Goal: Task Accomplishment & Management: Complete application form

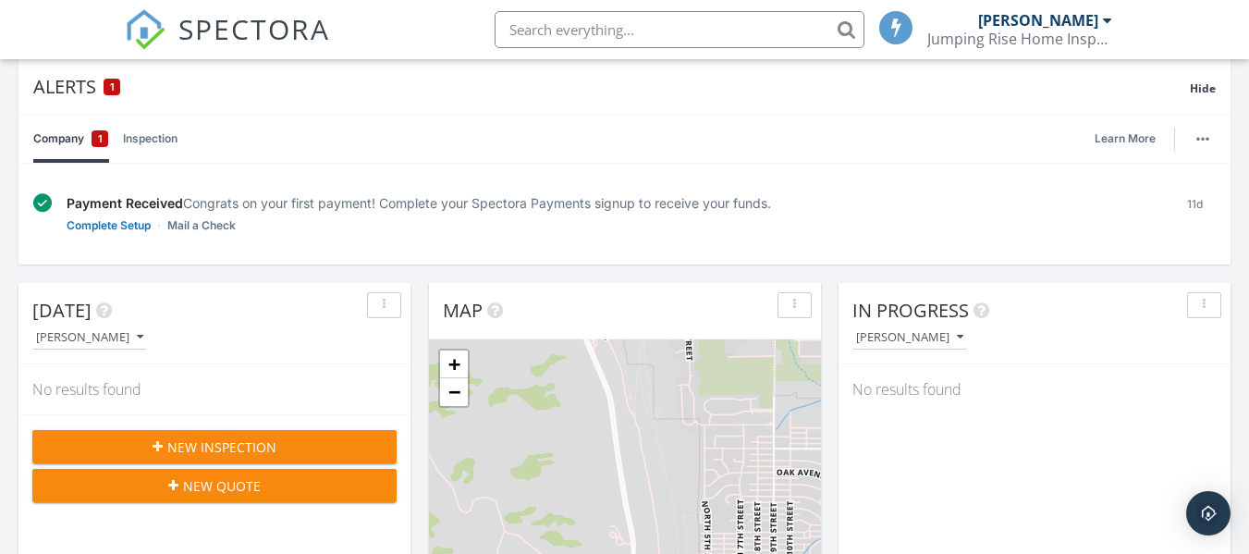
scroll to position [277, 0]
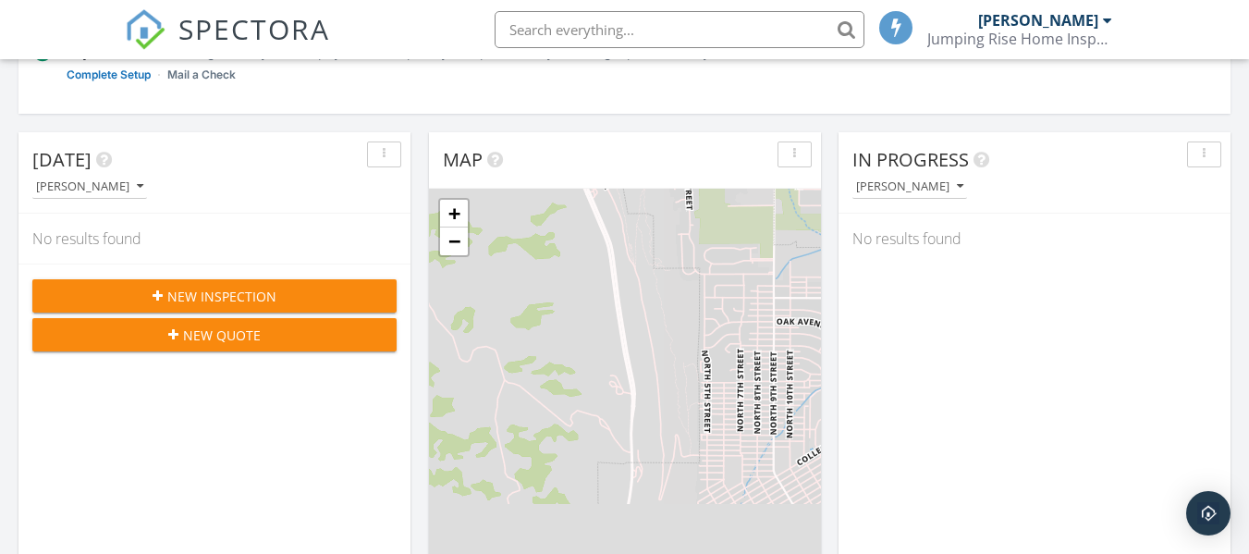
click at [239, 297] on span "New Inspection" at bounding box center [221, 296] width 109 height 19
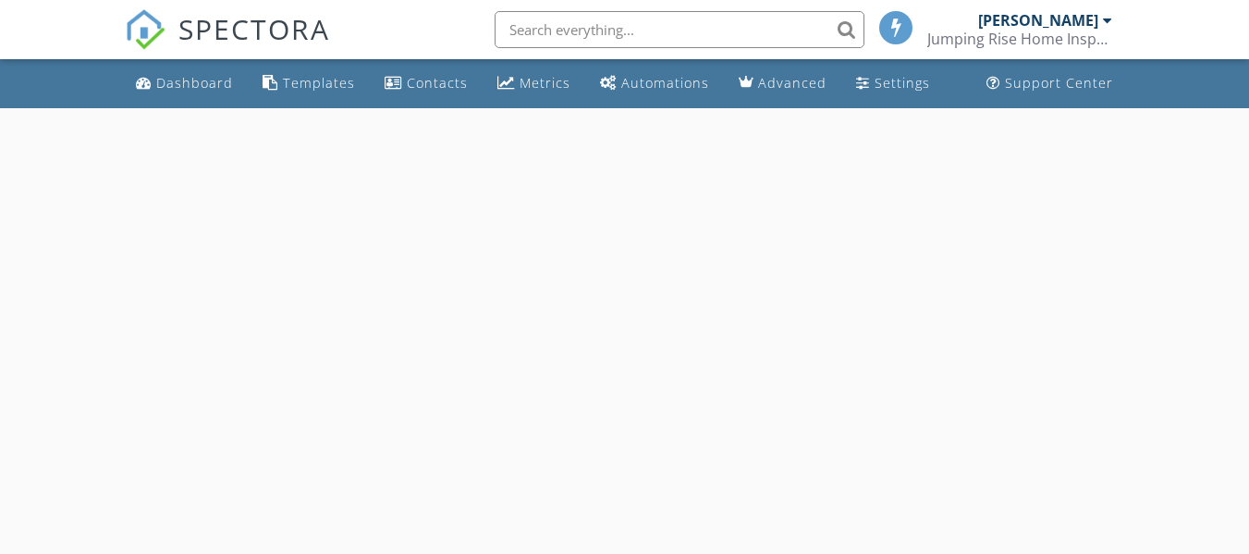
select select "8"
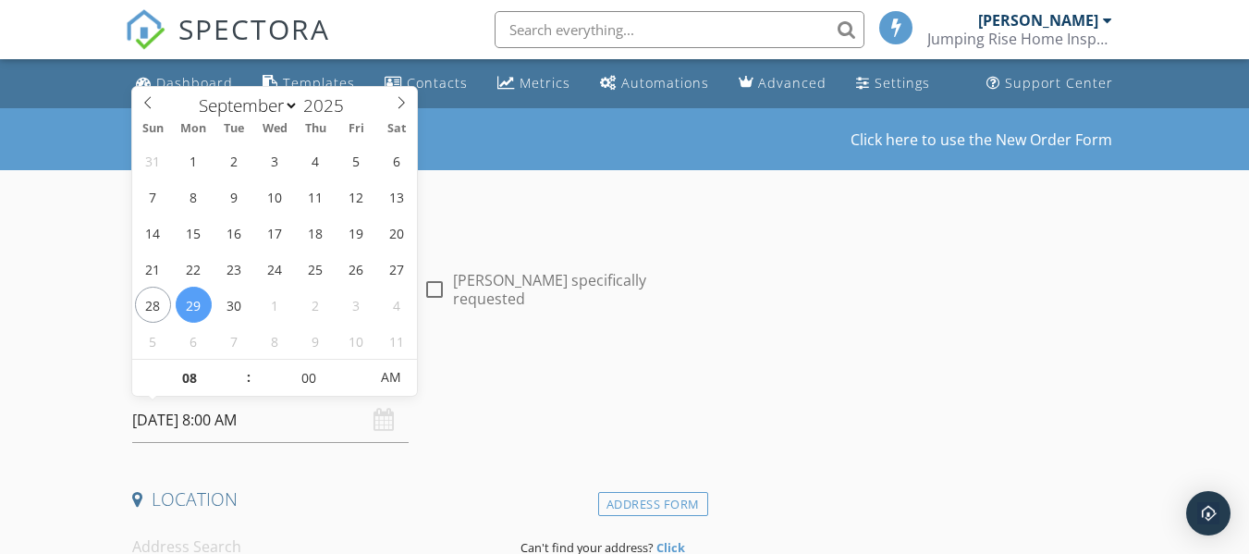
click at [239, 415] on input "09/29/2025 8:00 AM" at bounding box center [270, 420] width 276 height 45
type input "09/30/2025 8:00 AM"
type input "09"
type input "09/30/2025 9:00 AM"
click at [239, 366] on span at bounding box center [239, 369] width 13 height 18
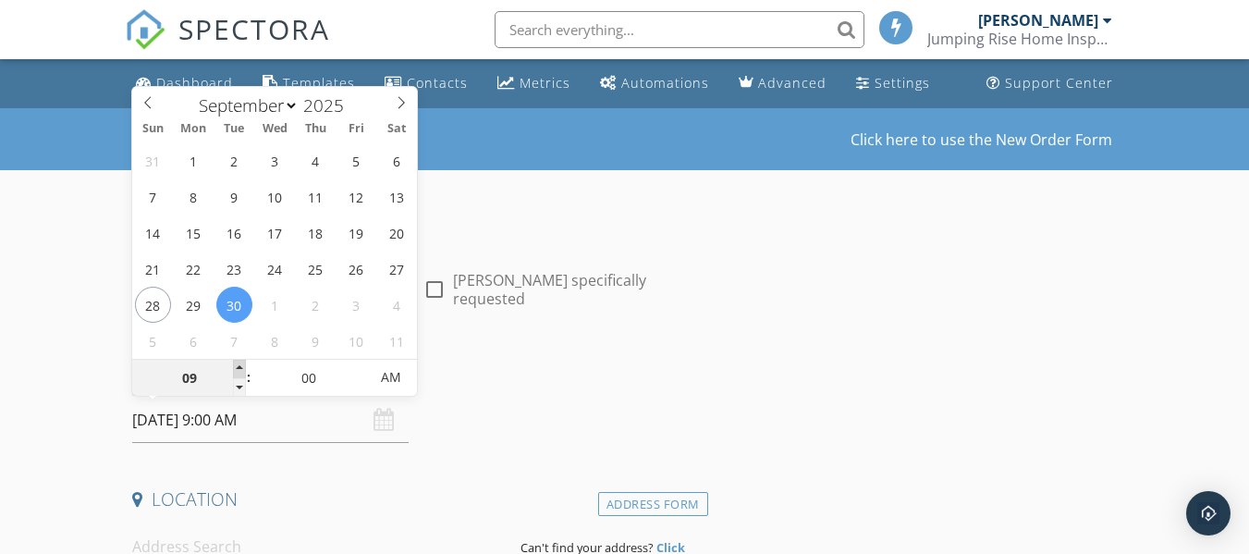
type input "10"
type input "09/30/2025 10:00 AM"
click at [239, 366] on span at bounding box center [239, 369] width 13 height 18
type input "11"
type input "09/30/2025 11:00 AM"
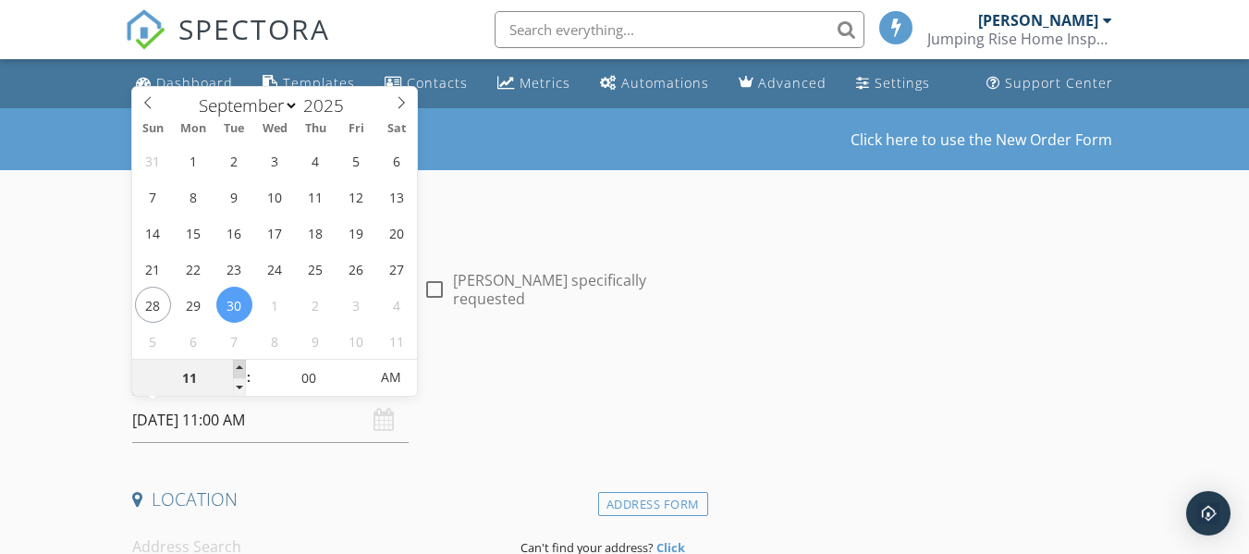
click at [239, 366] on span at bounding box center [239, 369] width 13 height 18
click at [295, 423] on input "09/30/2025 11:00 AM" at bounding box center [270, 420] width 276 height 45
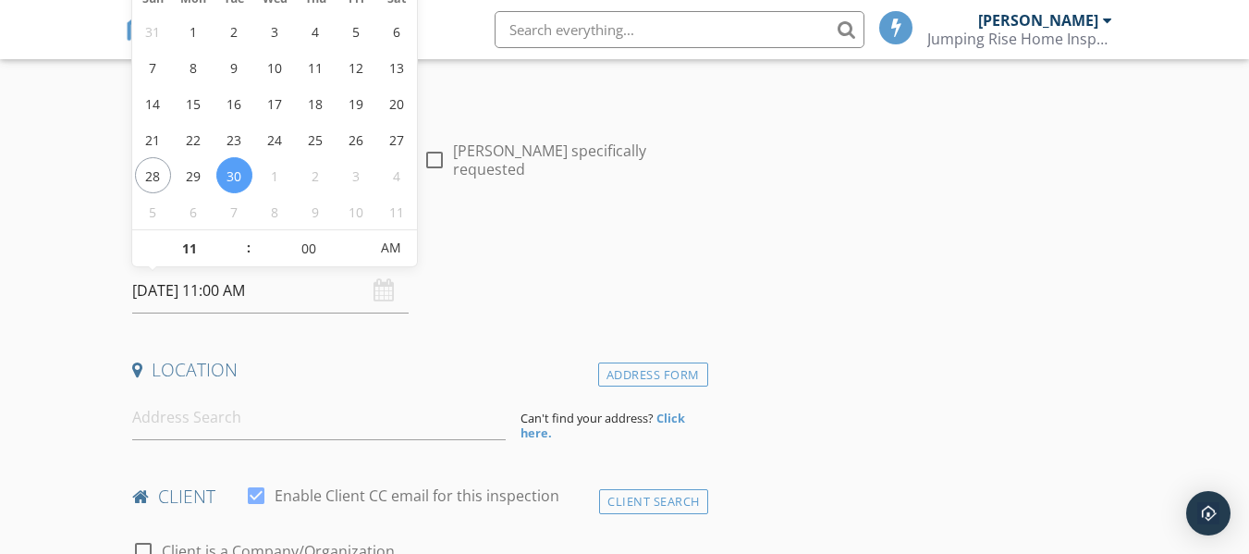
scroll to position [185, 0]
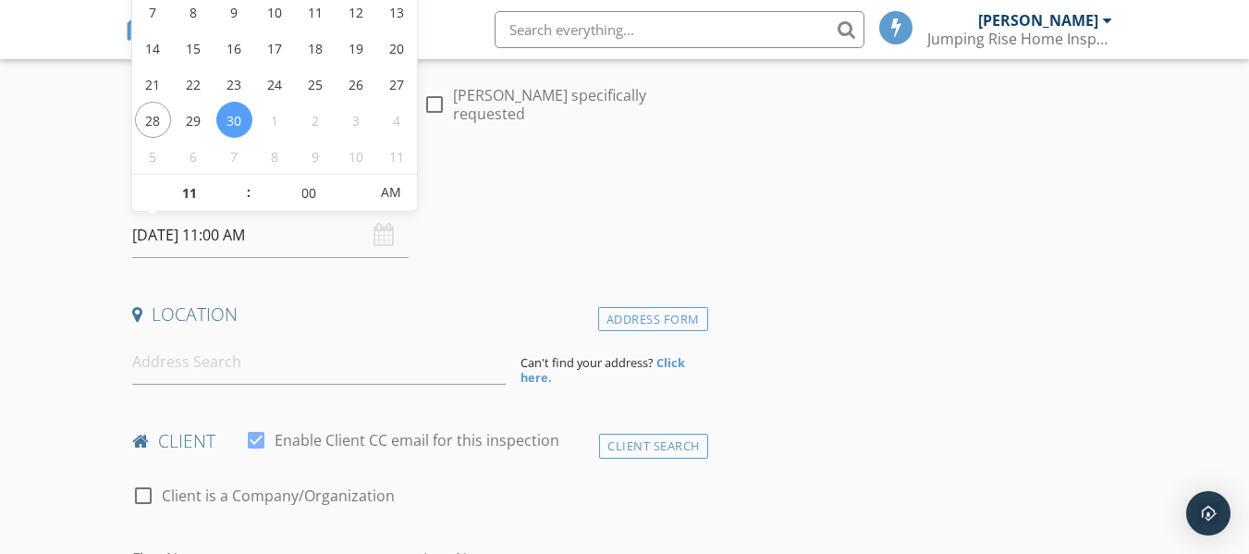
click at [418, 312] on h4 "Location" at bounding box center [416, 314] width 568 height 24
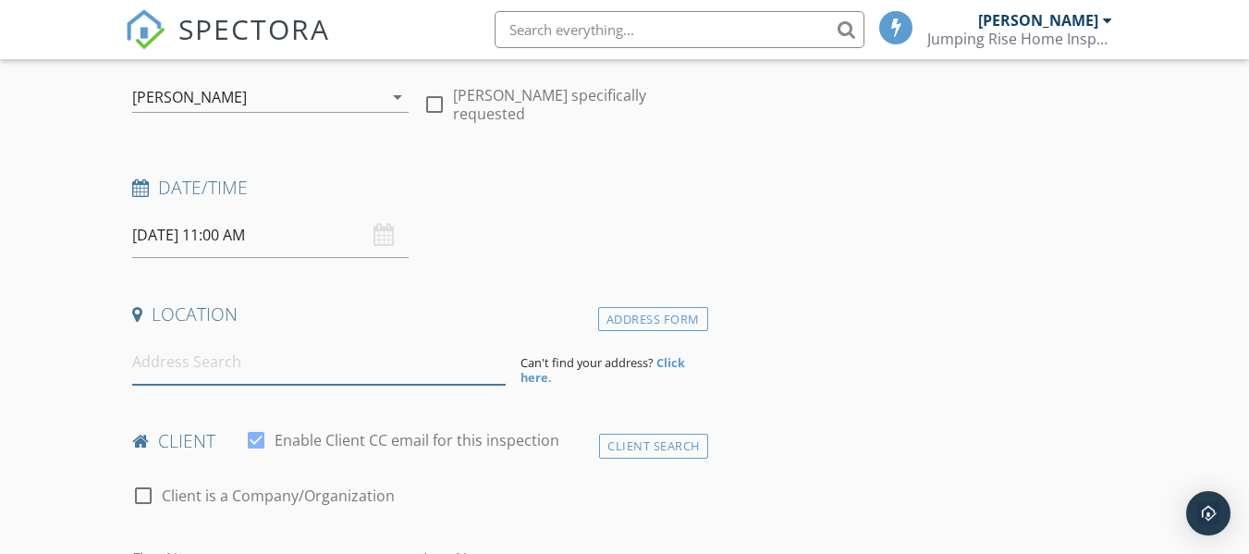
click at [254, 368] on input at bounding box center [319, 361] width 374 height 45
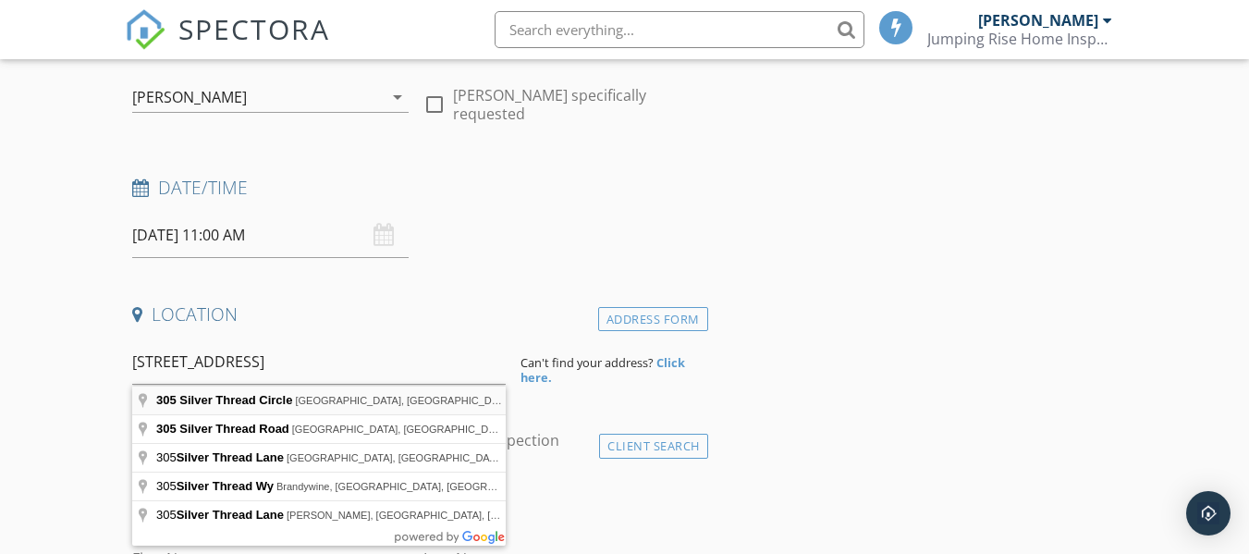
type input "305 Silver Thread Circle, South Fork, CO, USA"
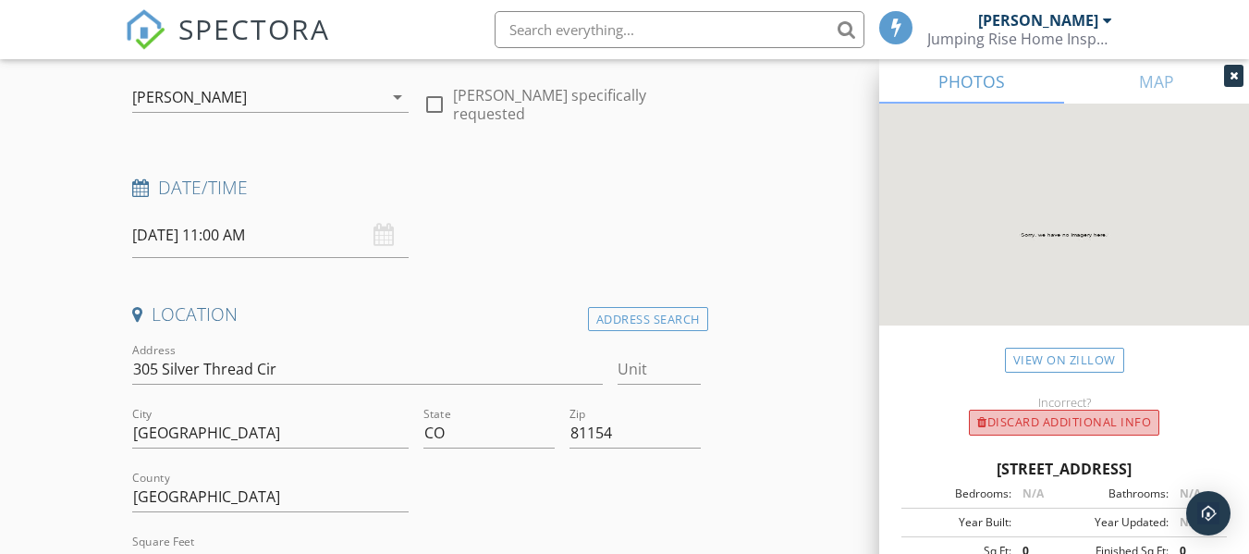
click at [1032, 421] on div "Discard Additional info" at bounding box center [1064, 423] width 190 height 26
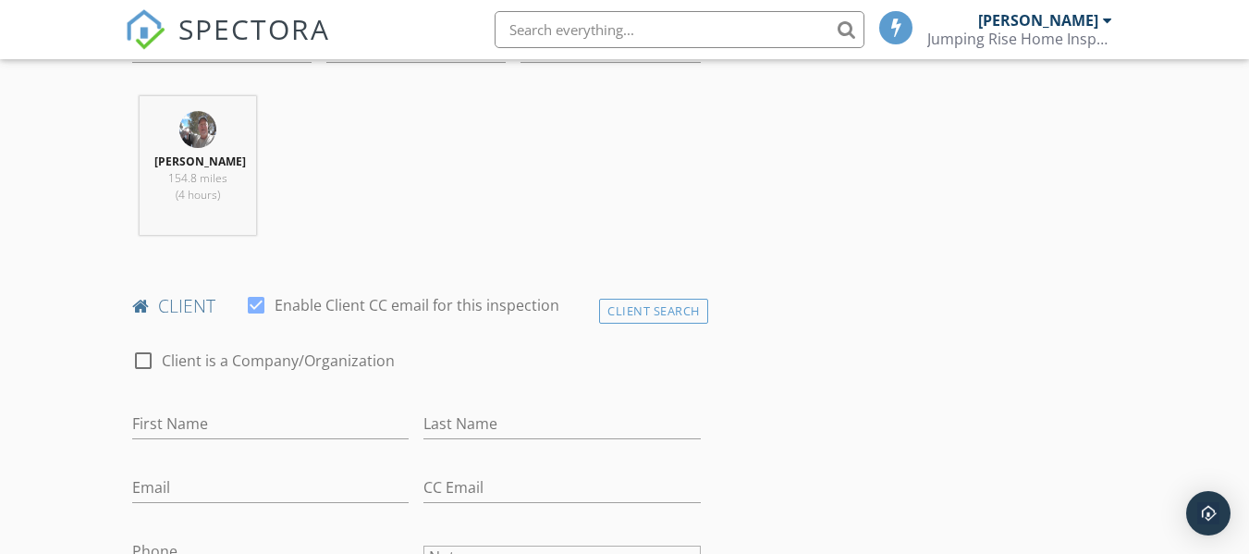
scroll to position [740, 0]
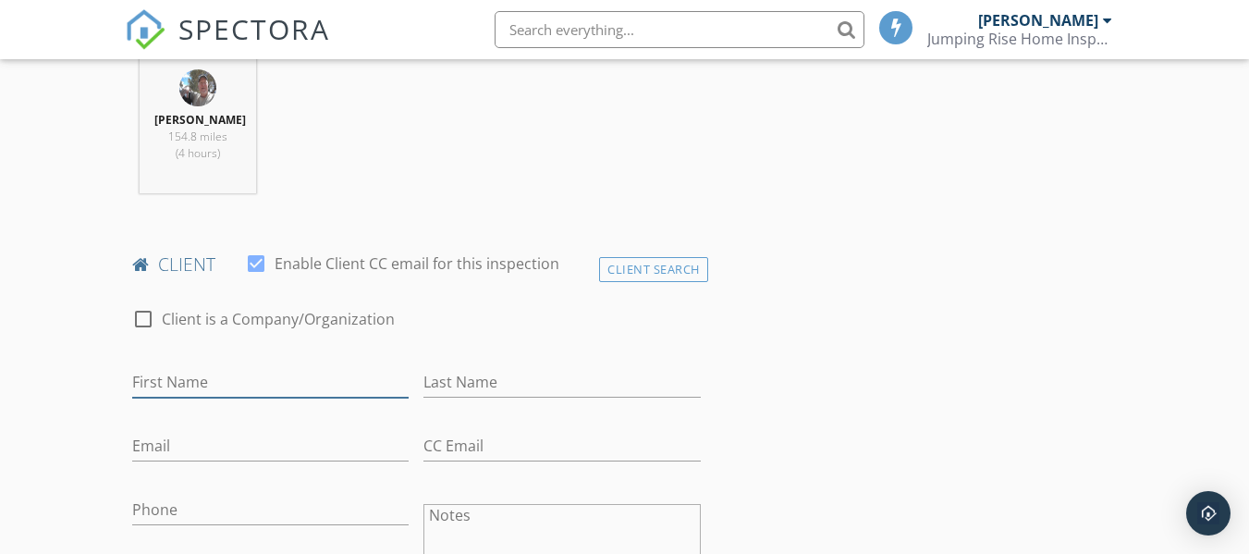
click at [267, 382] on input "First Name" at bounding box center [270, 382] width 276 height 31
type input "David"
type input "Crews"
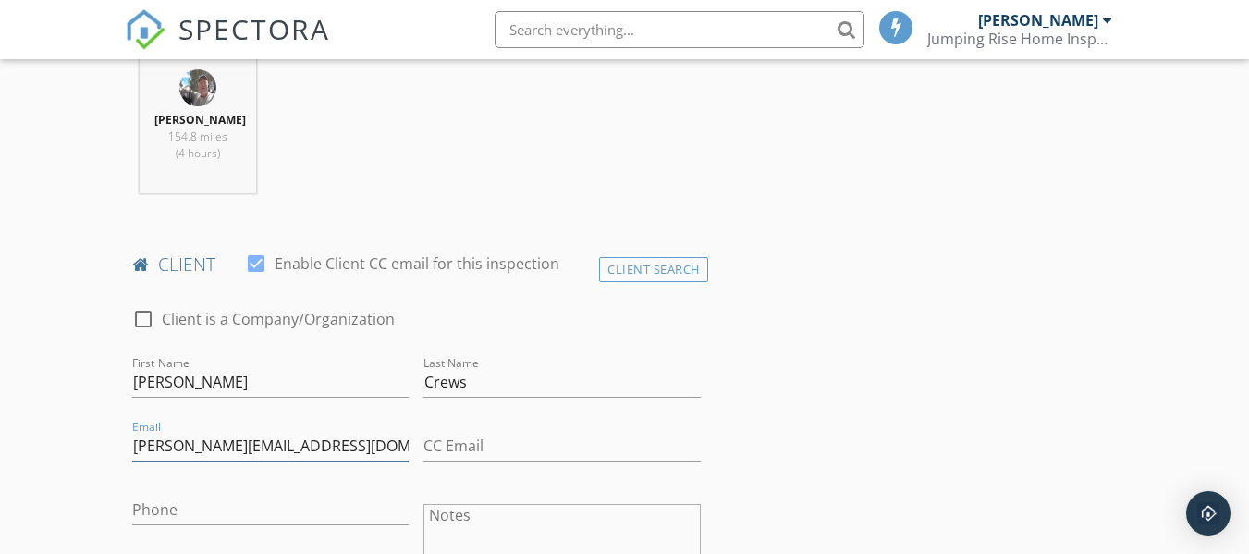
type input "david.crews4352@hotmail.com"
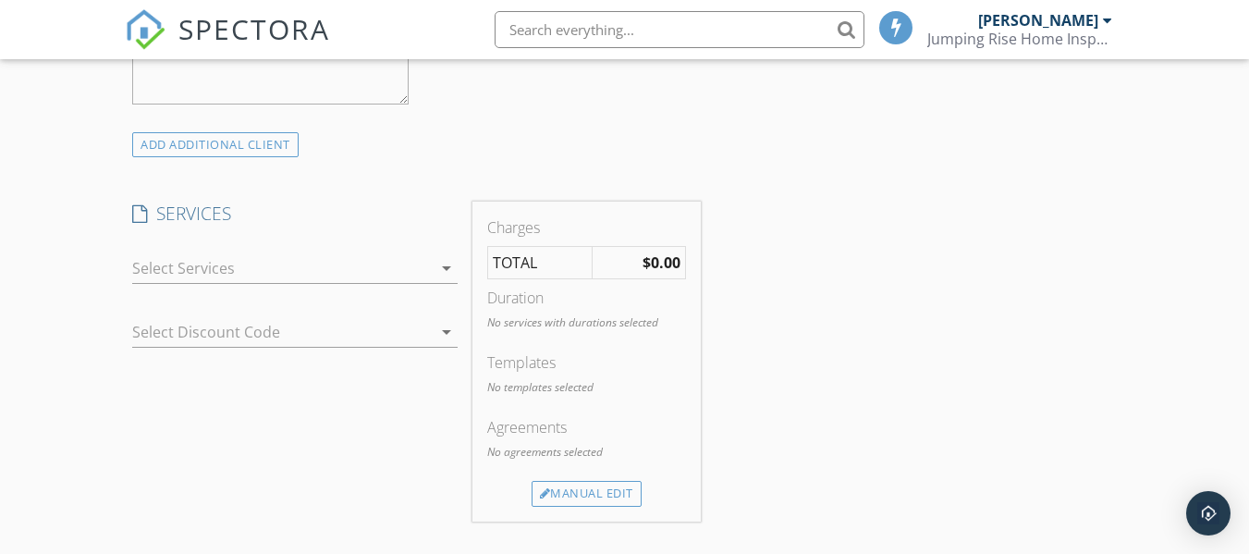
scroll to position [1387, 0]
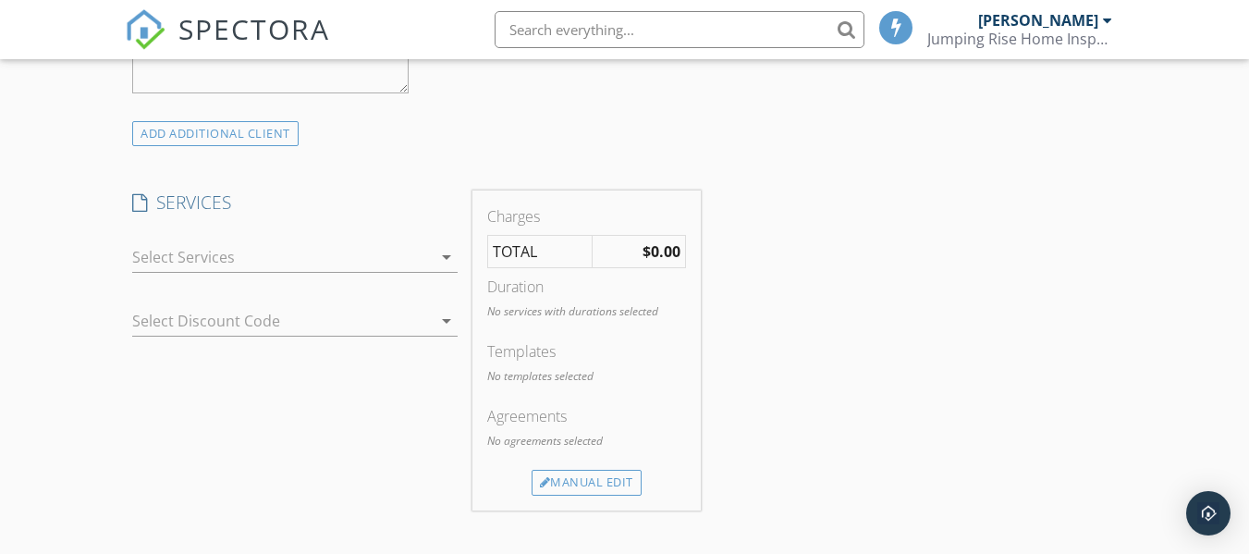
type input "713-677-3323"
click at [296, 262] on div at bounding box center [282, 257] width 300 height 30
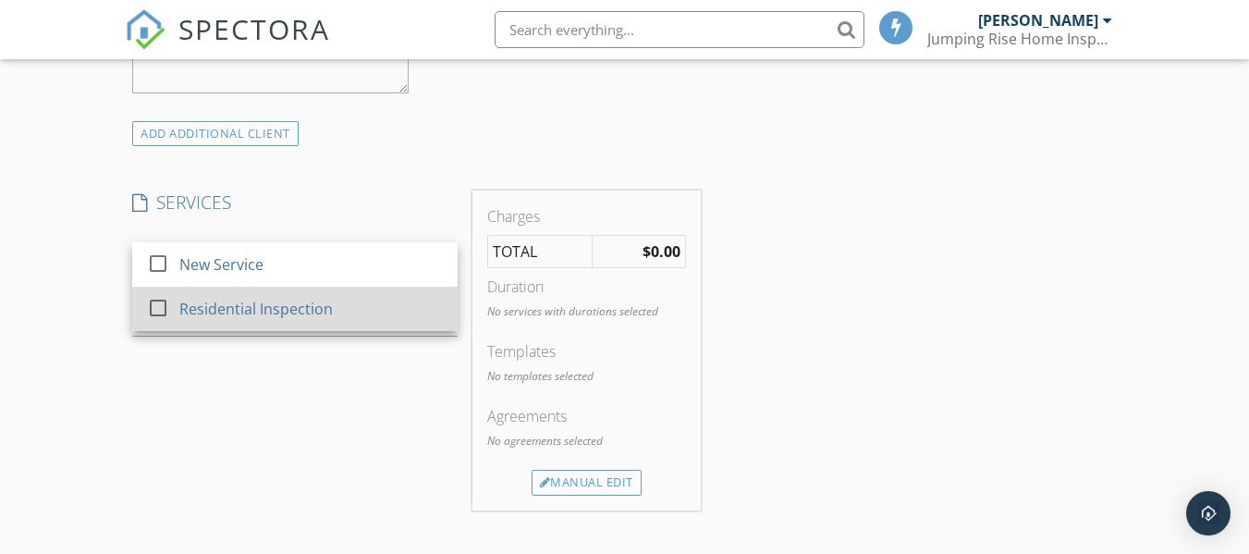
click at [156, 311] on div at bounding box center [157, 307] width 31 height 31
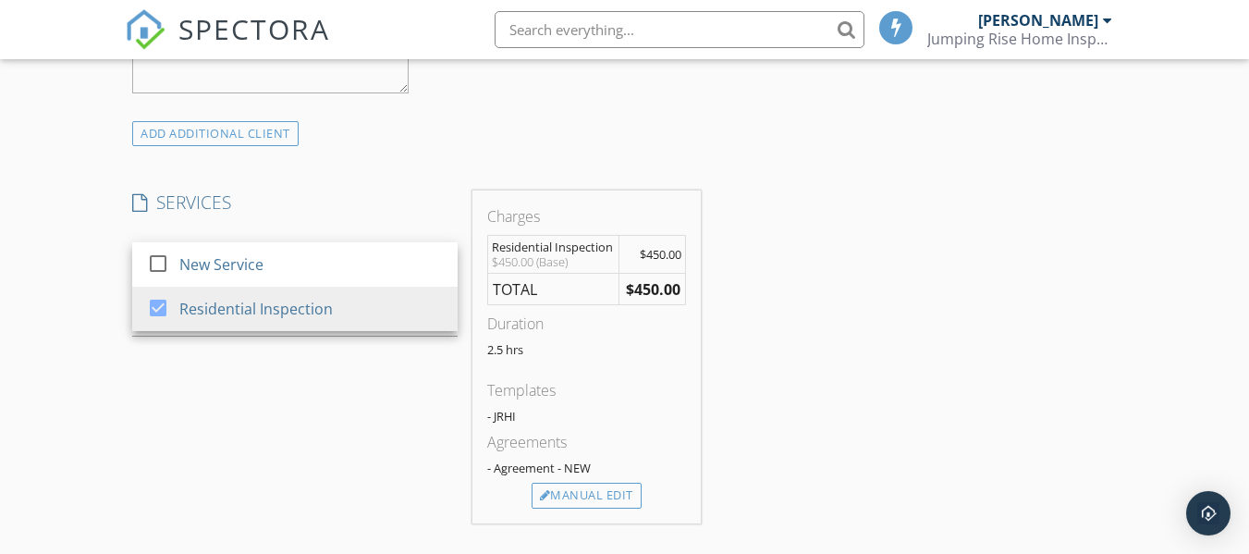
drag, startPoint x: 595, startPoint y: 493, endPoint x: 587, endPoint y: 482, distance: 13.3
click at [595, 494] on div "Manual Edit" at bounding box center [587, 496] width 110 height 26
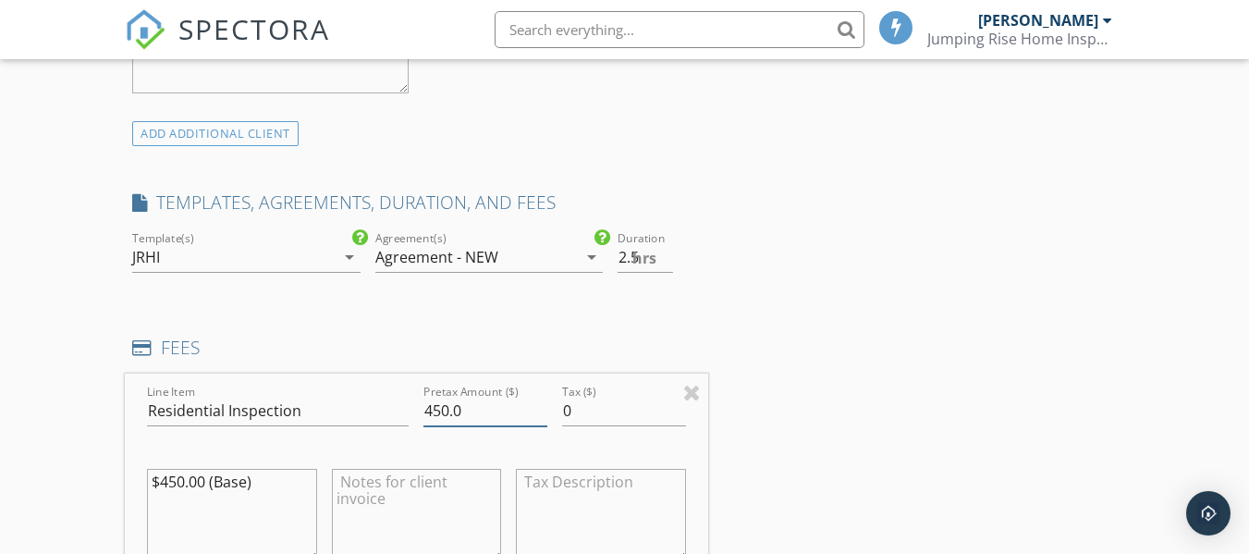
click at [440, 410] on input "450.0" at bounding box center [485, 411] width 124 height 31
type input "700.0"
click at [801, 311] on div "INSPECTOR(S) check_box Ken Tucker PRIMARY Ken Tucker arrow_drop_down check_box_…" at bounding box center [625, 445] width 1000 height 3234
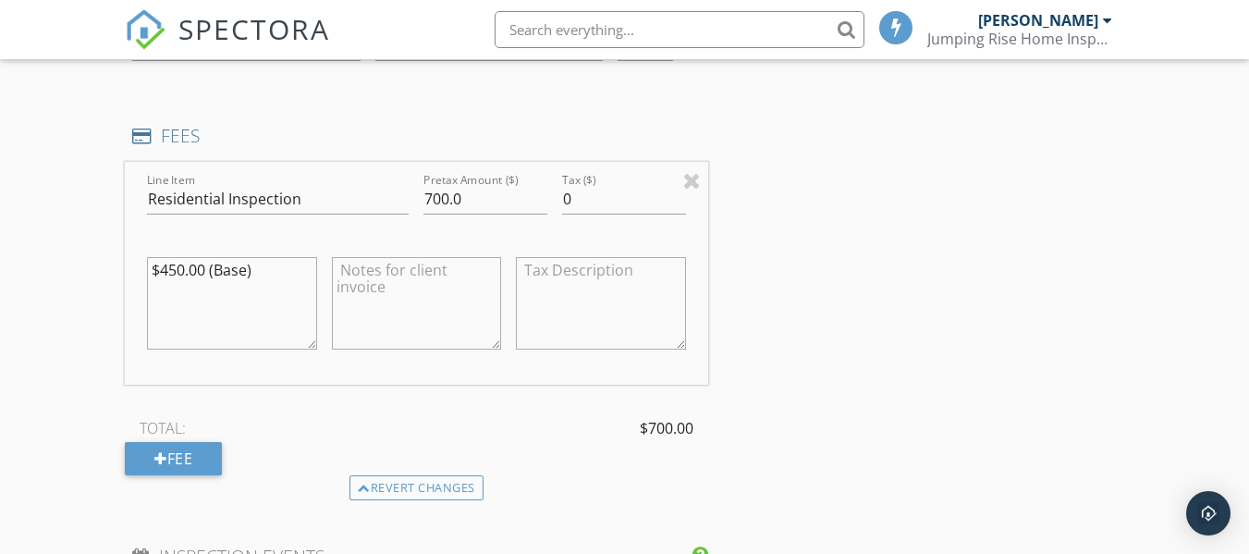
scroll to position [1664, 0]
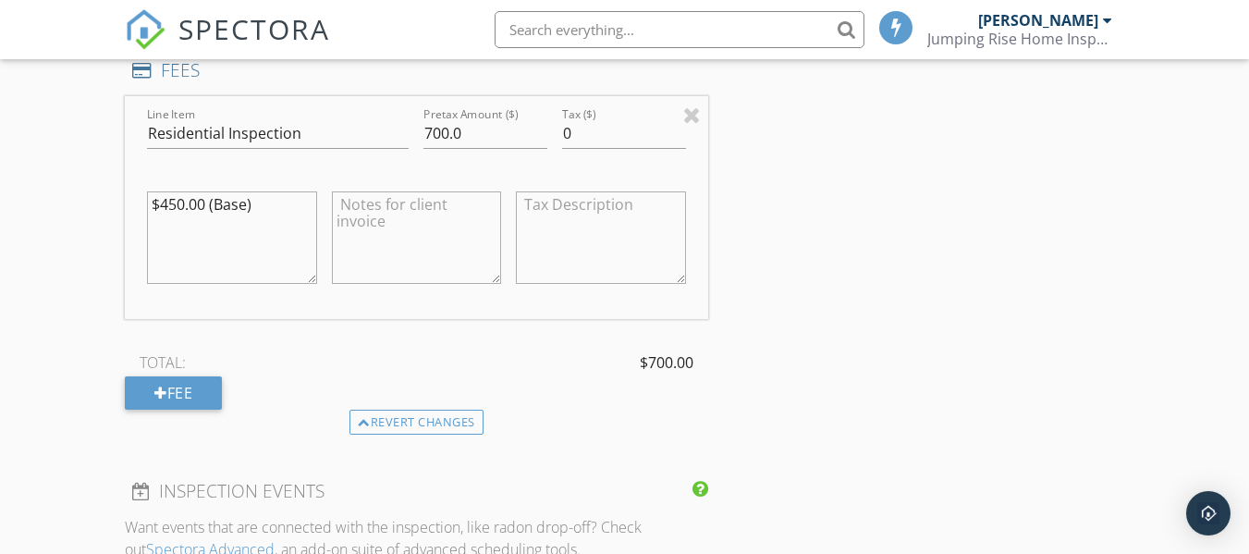
click at [286, 218] on textarea "$450.00 (Base)" at bounding box center [231, 237] width 169 height 92
click at [283, 194] on textarea "$450.00 (Base)" at bounding box center [231, 237] width 169 height 92
type textarea "$"
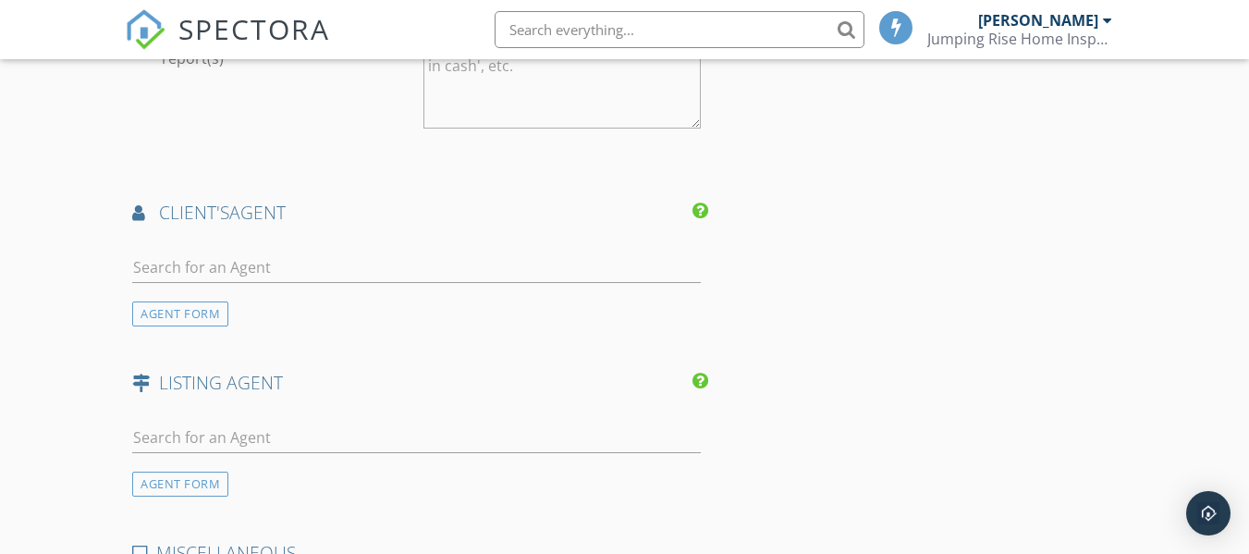
scroll to position [2312, 0]
click at [436, 270] on input "text" at bounding box center [416, 266] width 568 height 31
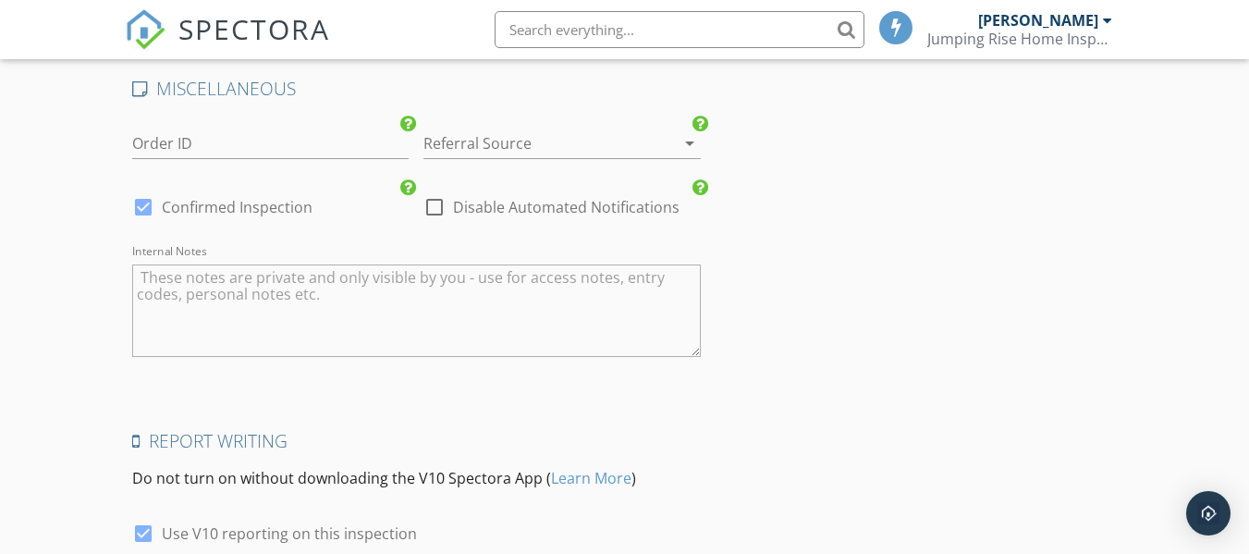
scroll to position [2940, 0]
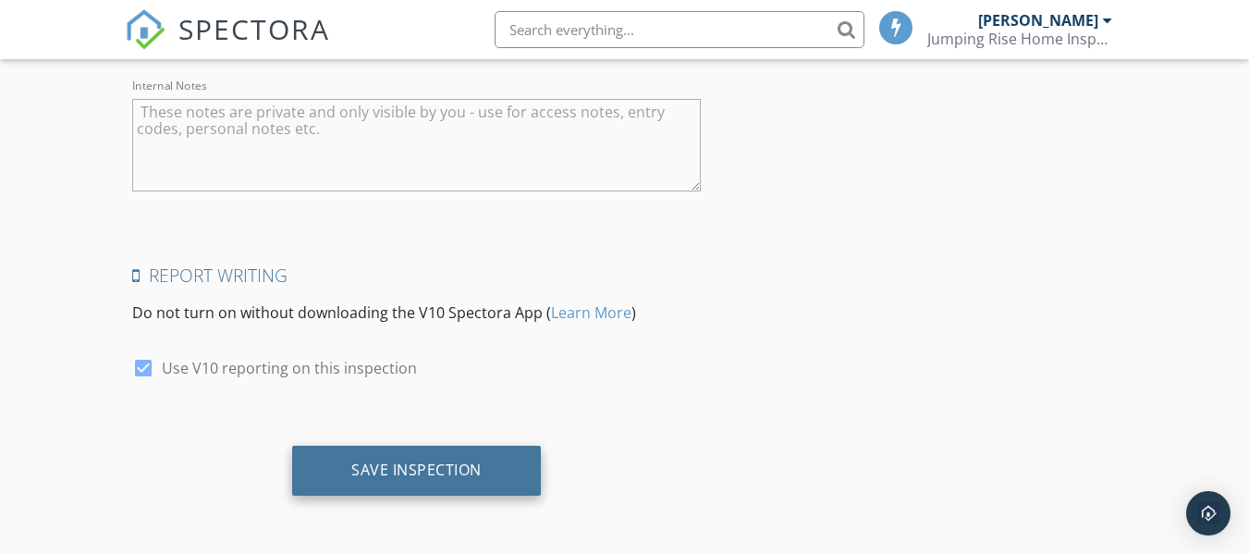
type input "None"
click at [423, 466] on div "Save Inspection" at bounding box center [416, 469] width 130 height 18
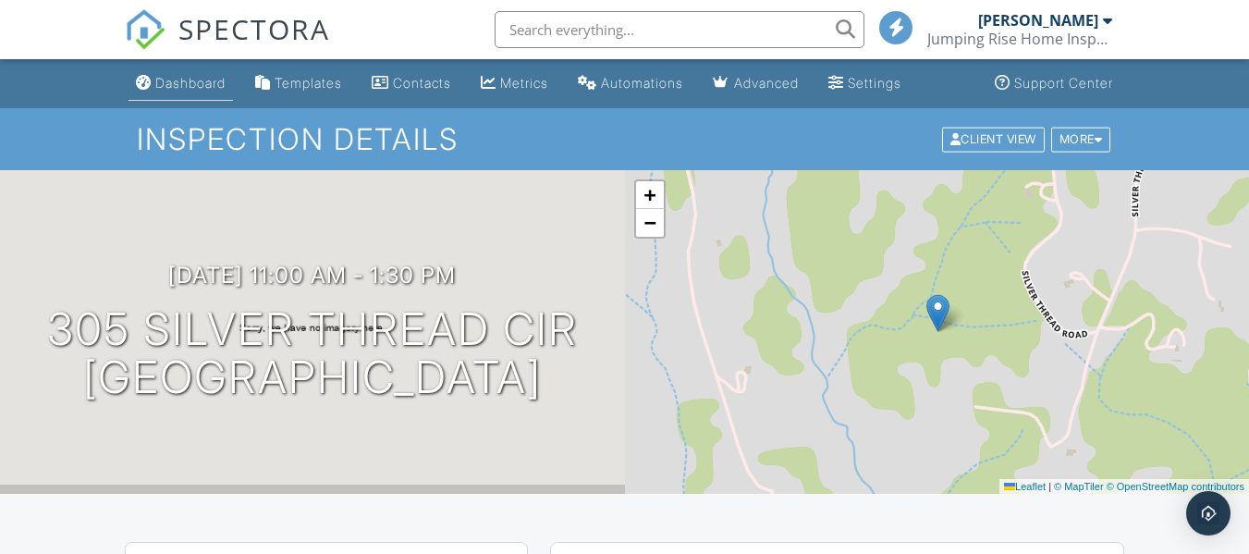
click at [215, 75] on div "Dashboard" at bounding box center [190, 83] width 70 height 16
